Goal: Information Seeking & Learning: Understand process/instructions

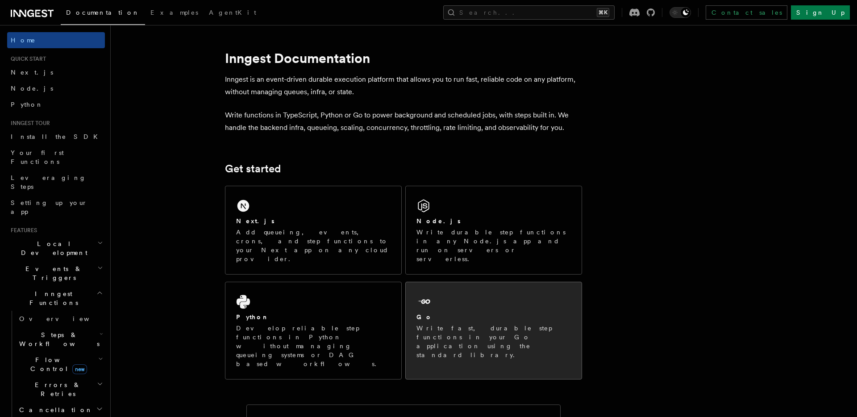
click at [488, 313] on div "Go" at bounding box center [494, 317] width 154 height 9
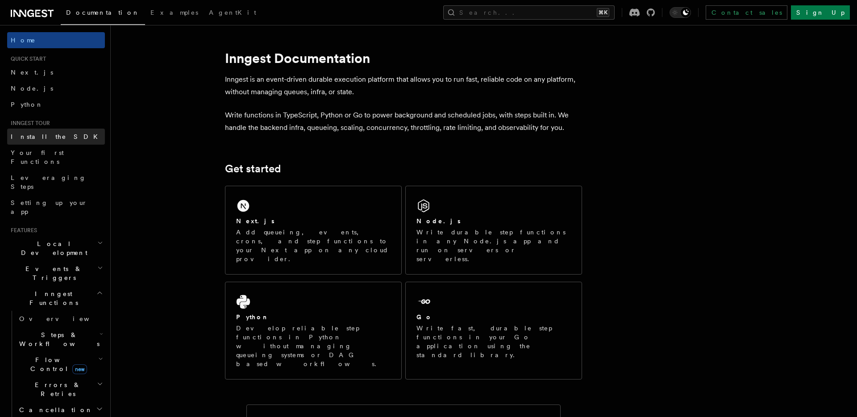
click at [36, 140] on span "Install the SDK" at bounding box center [57, 136] width 92 height 7
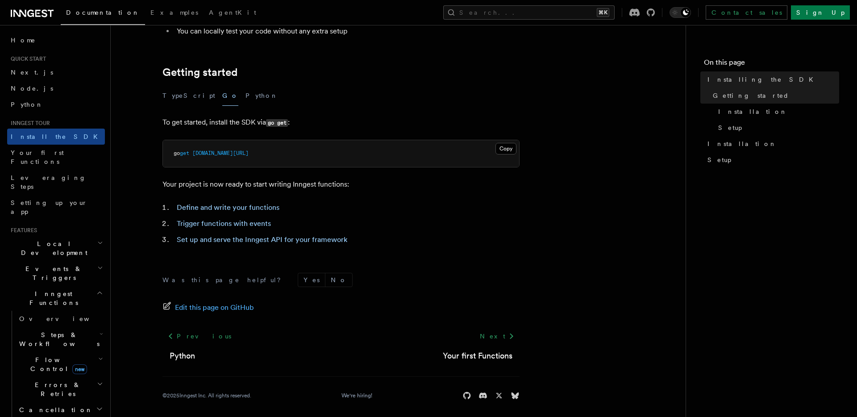
scroll to position [158, 0]
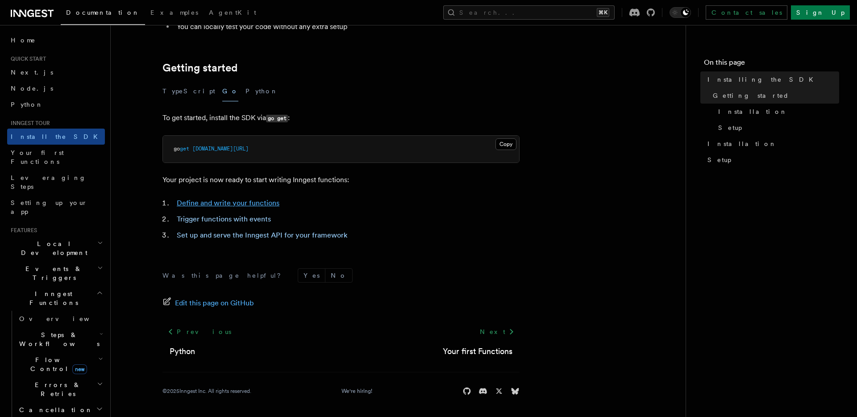
click at [232, 202] on link "Define and write your functions" at bounding box center [228, 203] width 103 height 8
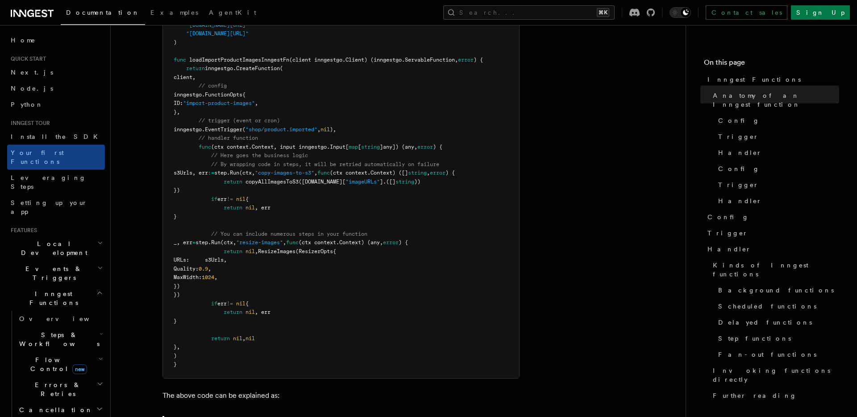
scroll to position [289, 0]
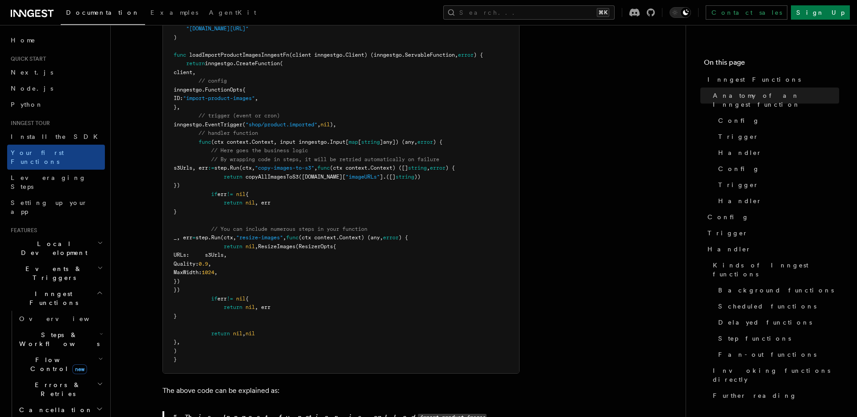
click at [319, 159] on pre "import ( "context" "github.com/inngest/inngestgo" "github.com/inngest/inngestgo…" at bounding box center [341, 177] width 356 height 392
click at [319, 182] on pre "import ( "context" "github.com/inngest/inngestgo" "github.com/inngest/inngestgo…" at bounding box center [341, 177] width 356 height 392
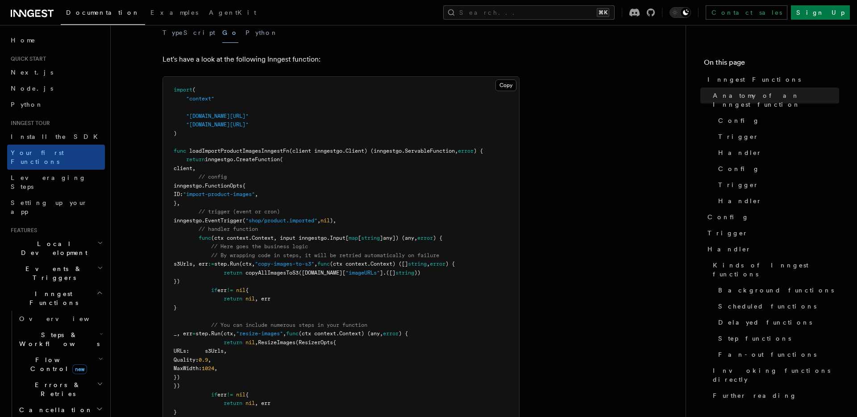
scroll to position [186, 0]
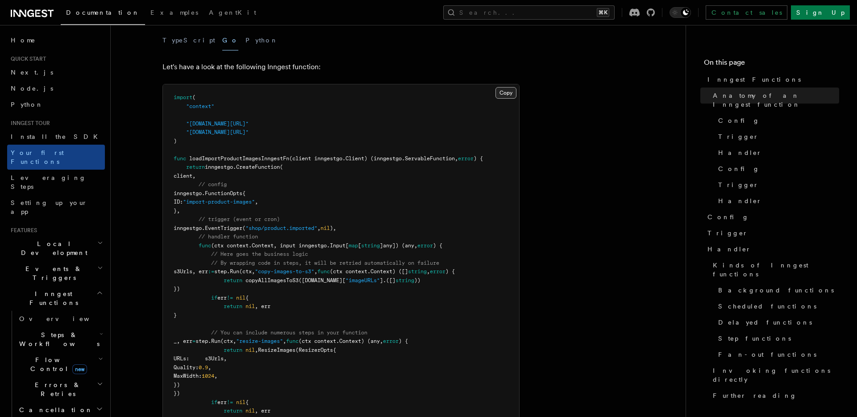
click at [506, 87] on button "Copy Copied" at bounding box center [506, 93] width 21 height 12
